Goal: Task Accomplishment & Management: Manage account settings

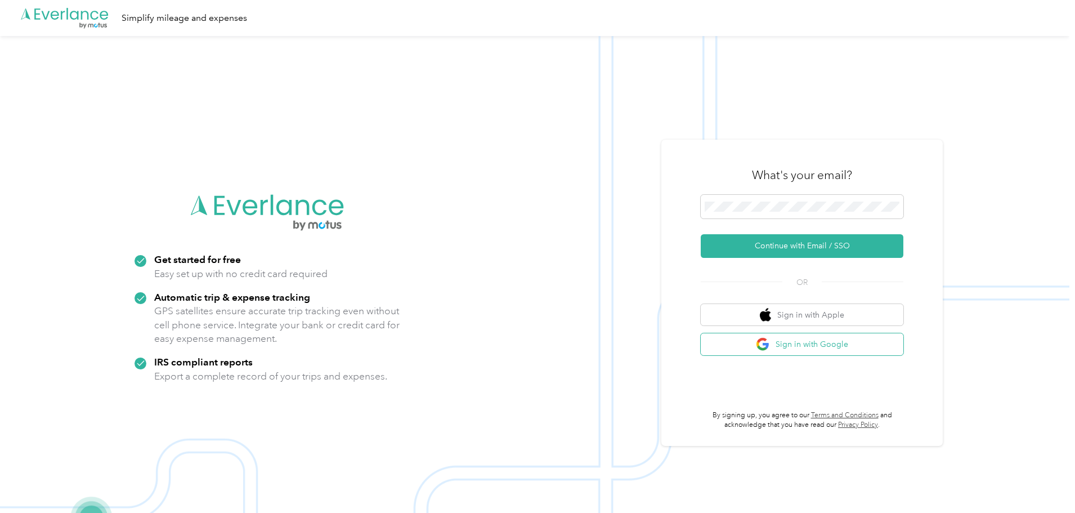
click at [778, 343] on button "Sign in with Google" at bounding box center [802, 344] width 203 height 22
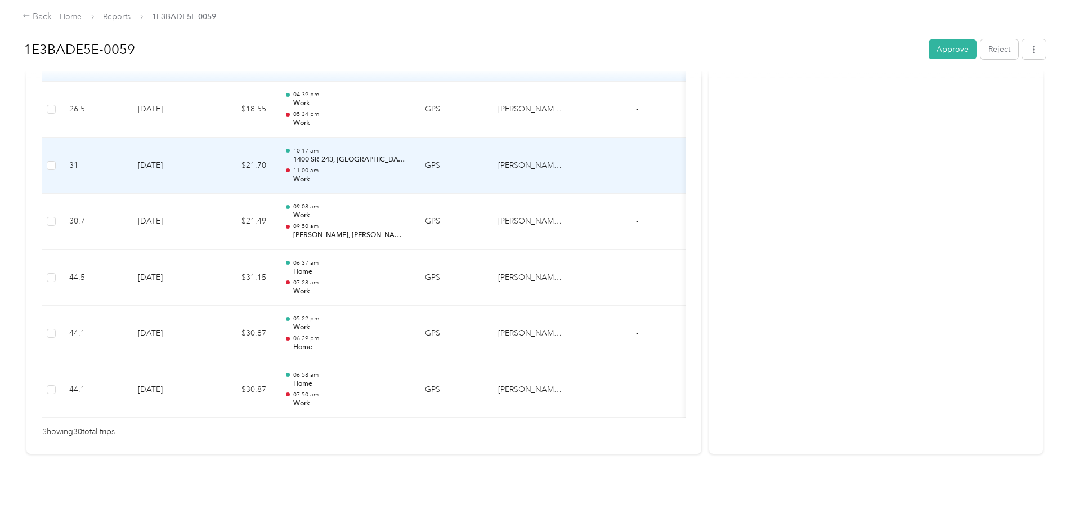
scroll to position [1606, 0]
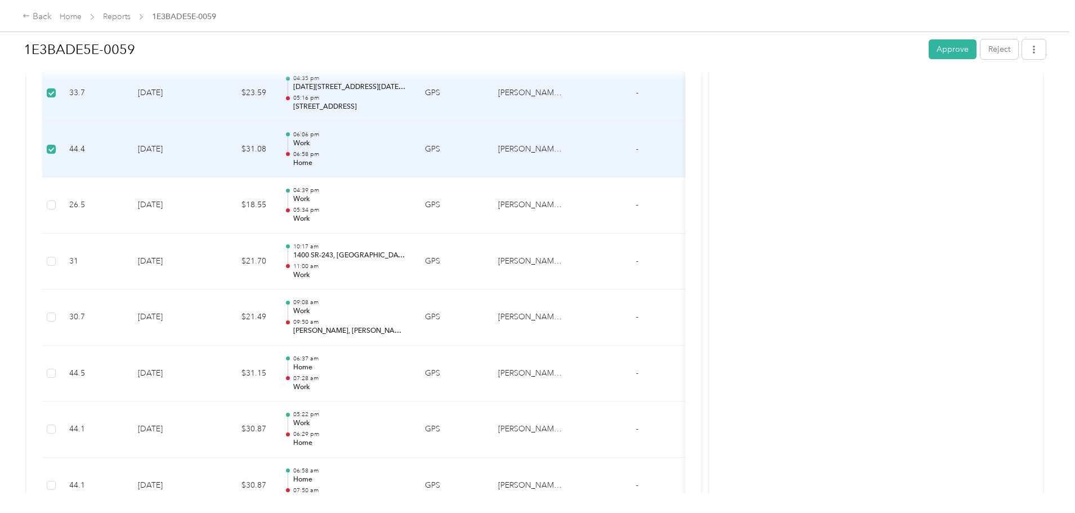
click at [60, 145] on td at bounding box center [51, 150] width 18 height 56
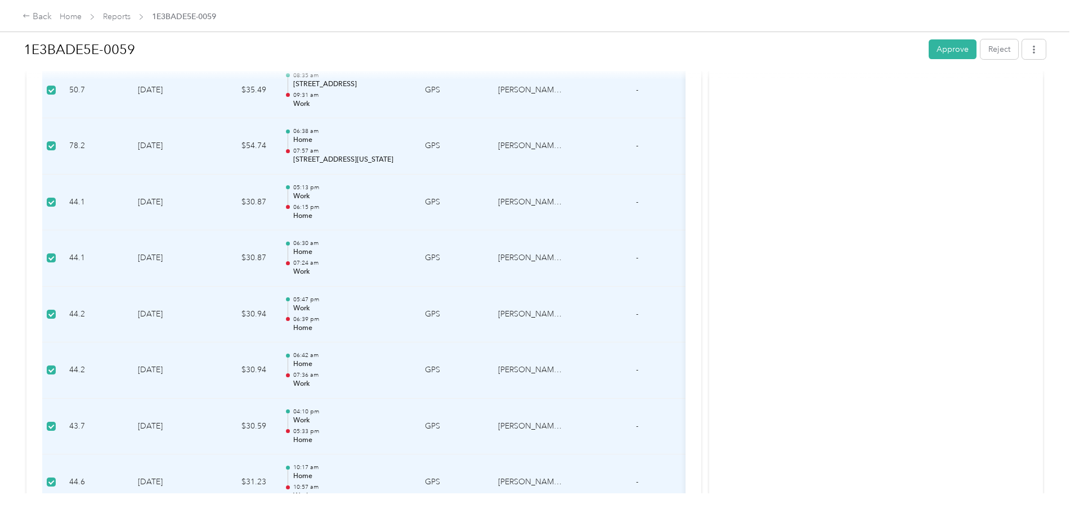
scroll to position [255, 0]
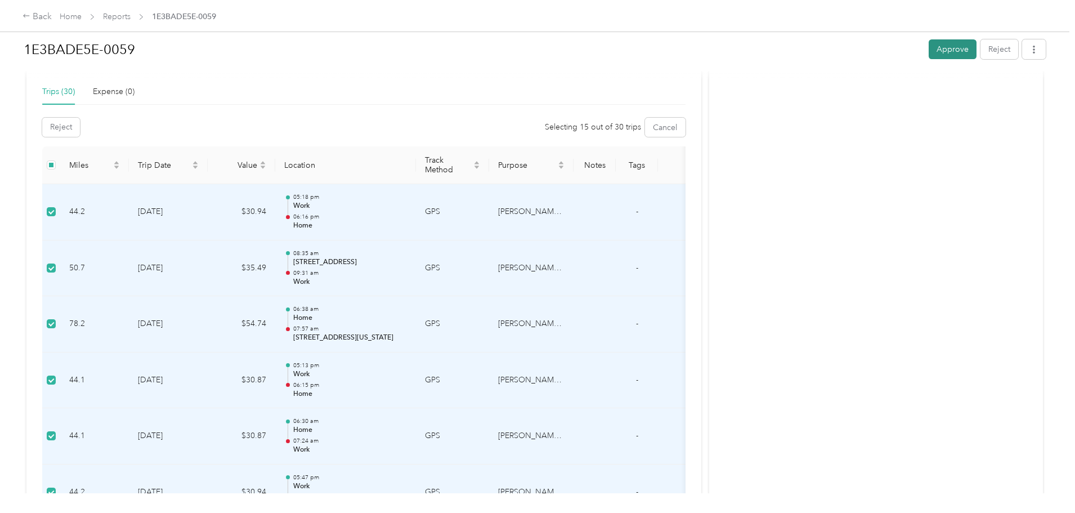
click at [929, 48] on button "Approve" at bounding box center [953, 49] width 48 height 20
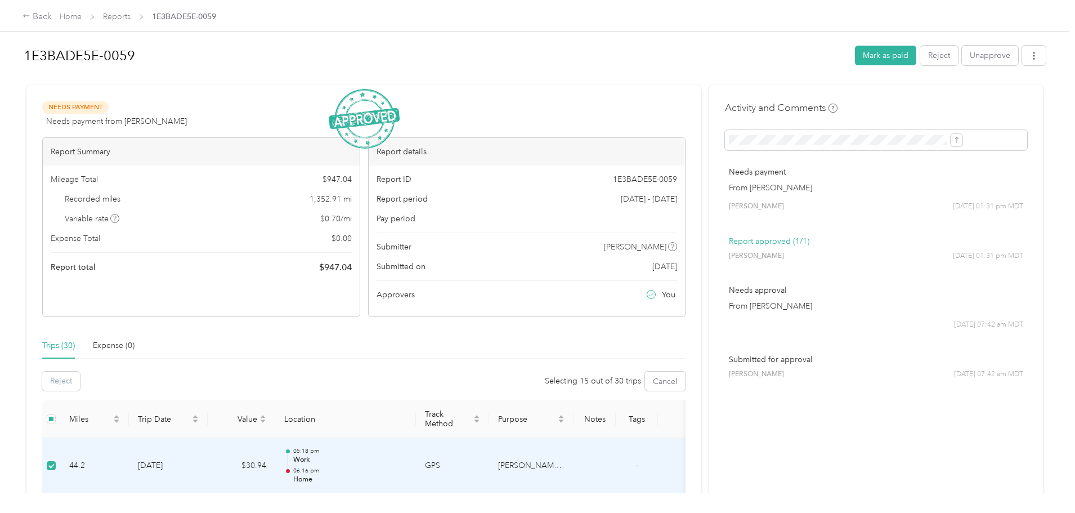
scroll to position [0, 0]
click at [962, 56] on button "Unapprove" at bounding box center [990, 57] width 56 height 20
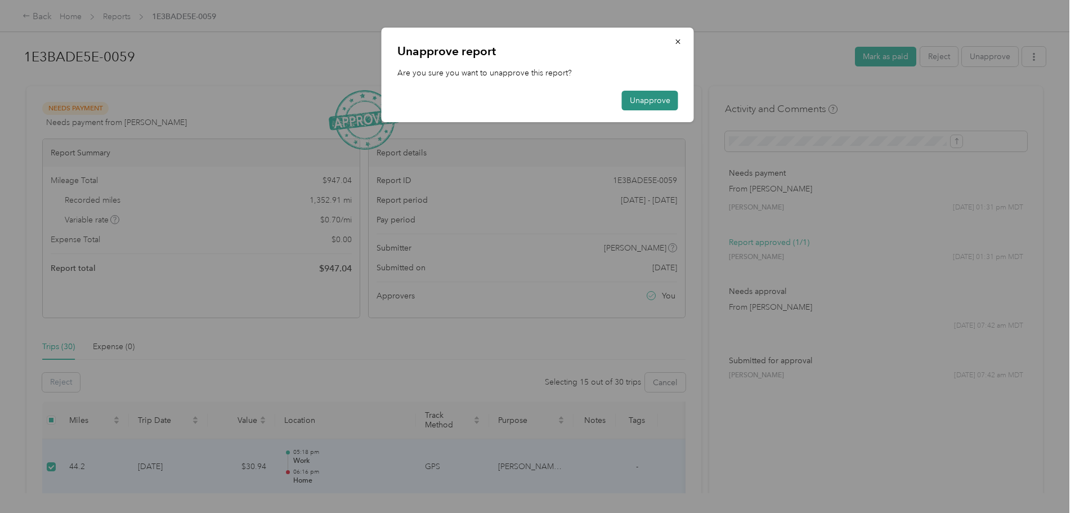
click at [627, 97] on button "Unapprove" at bounding box center [650, 101] width 56 height 20
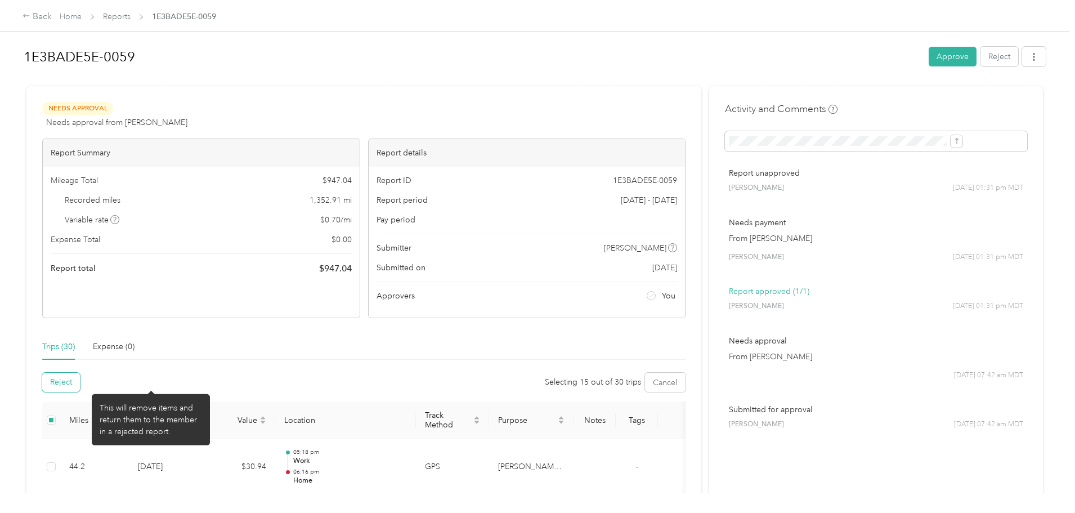
click at [80, 384] on button "Reject" at bounding box center [61, 382] width 38 height 19
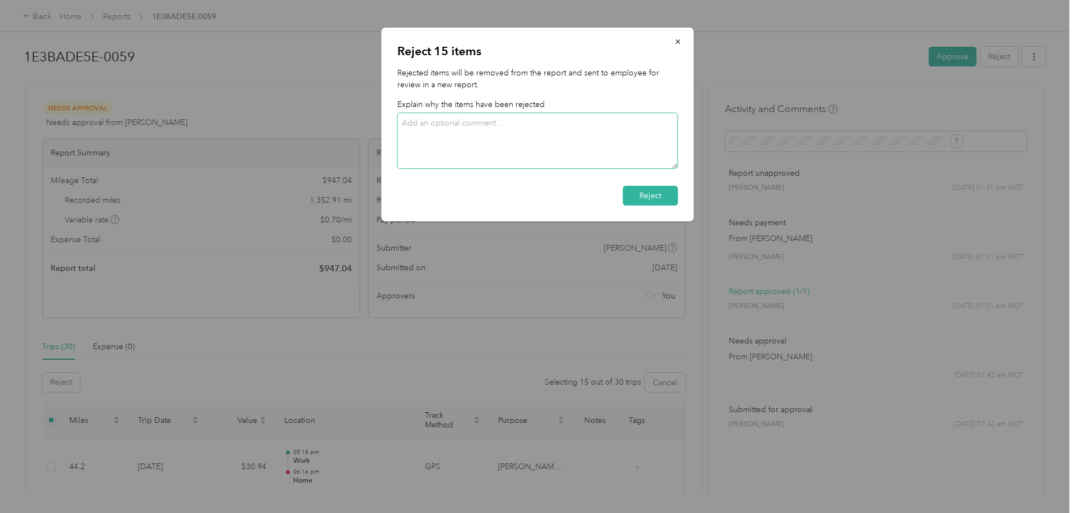
click at [525, 155] on textarea at bounding box center [537, 141] width 281 height 56
type textarea "old stuff"
click at [637, 194] on button "Reject" at bounding box center [650, 196] width 55 height 20
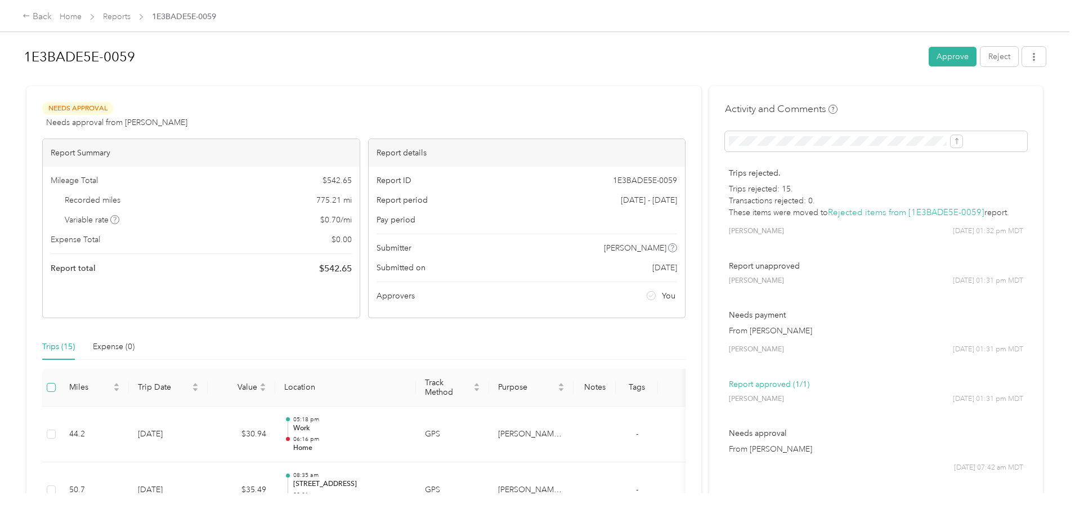
click at [56, 392] on label at bounding box center [51, 387] width 9 height 12
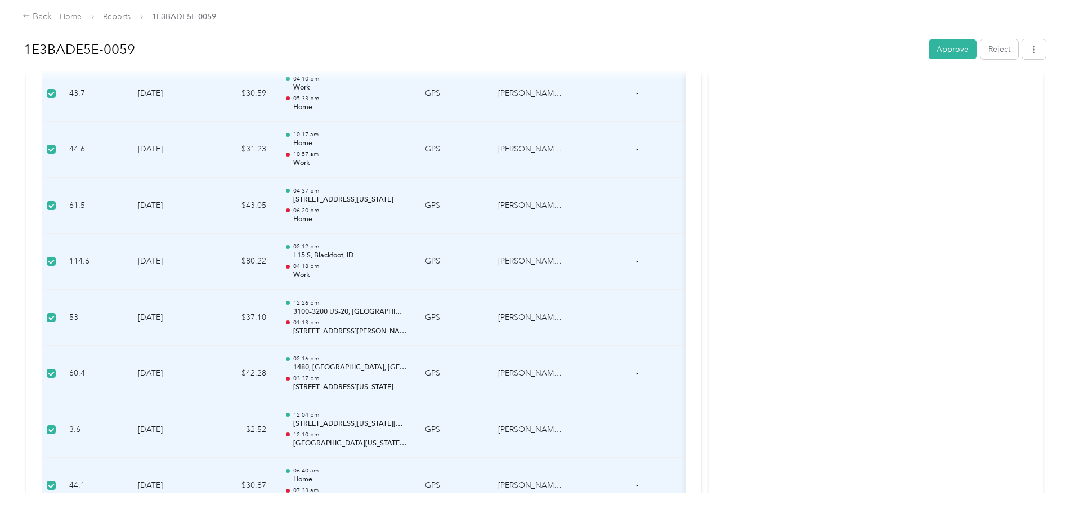
scroll to position [879, 0]
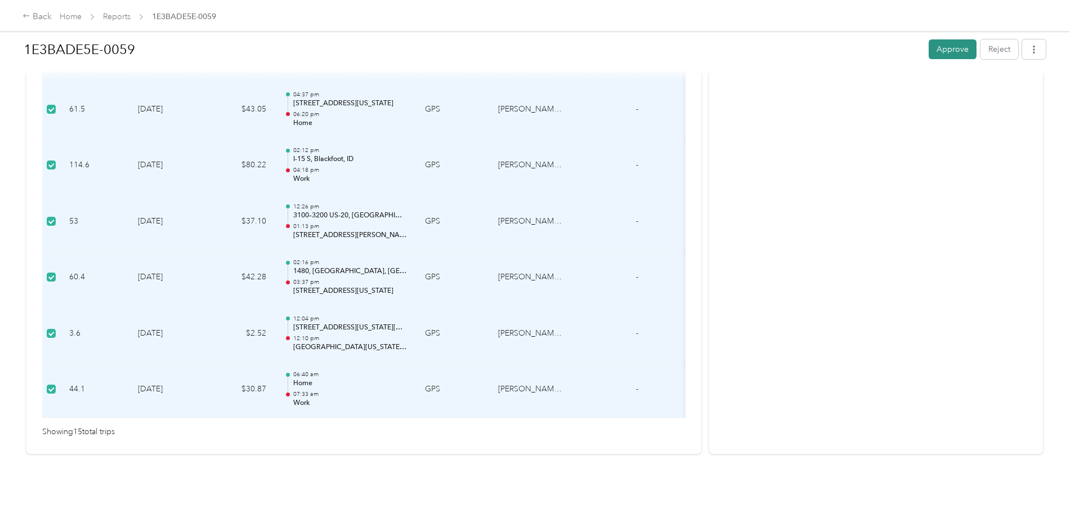
click at [929, 48] on button "Approve" at bounding box center [953, 49] width 48 height 20
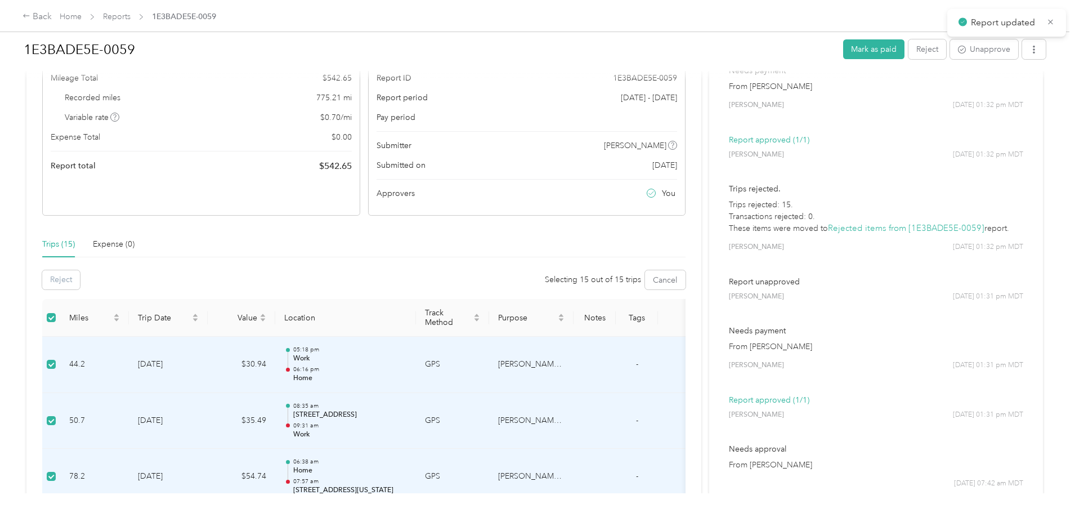
scroll to position [0, 0]
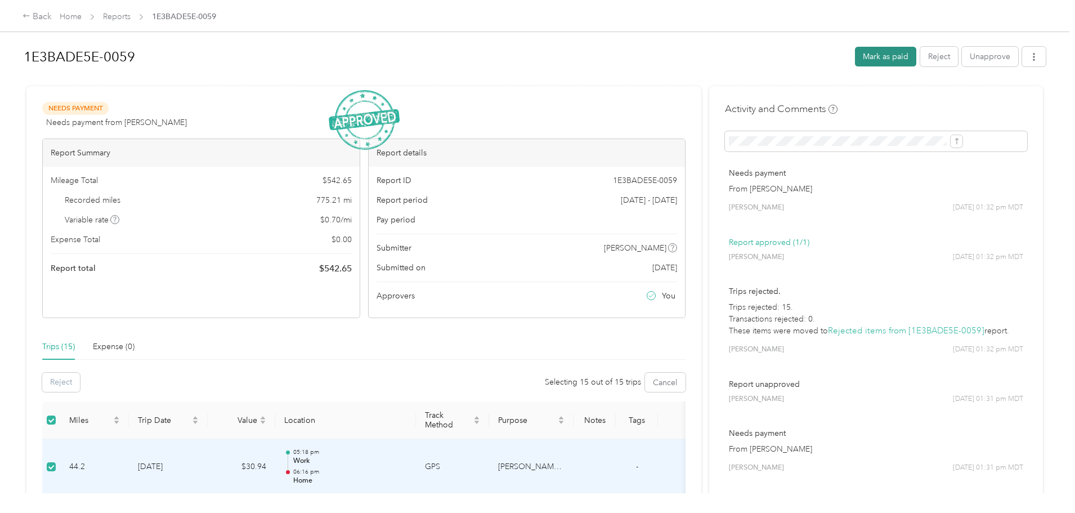
click at [855, 57] on button "Mark as paid" at bounding box center [885, 57] width 61 height 20
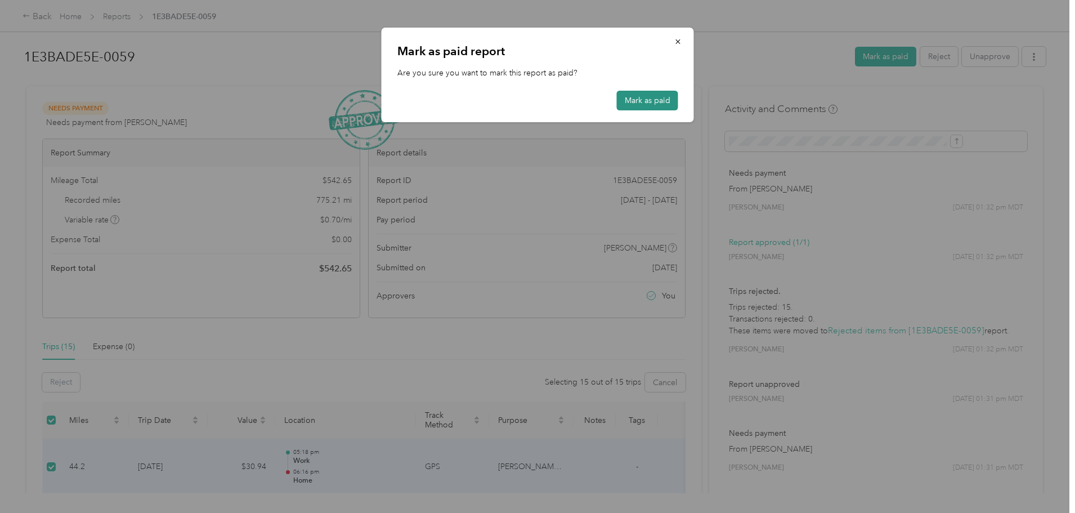
click at [647, 105] on button "Mark as paid" at bounding box center [647, 101] width 61 height 20
